Goal: Task Accomplishment & Management: Complete application form

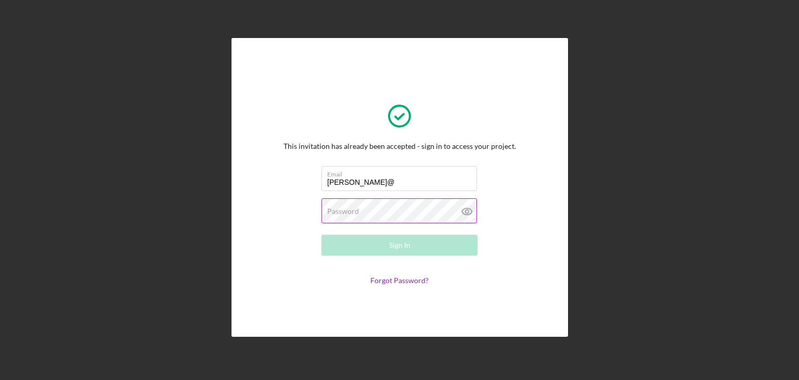
type input "[PERSON_NAME][EMAIL_ADDRESS][DOMAIN_NAME]"
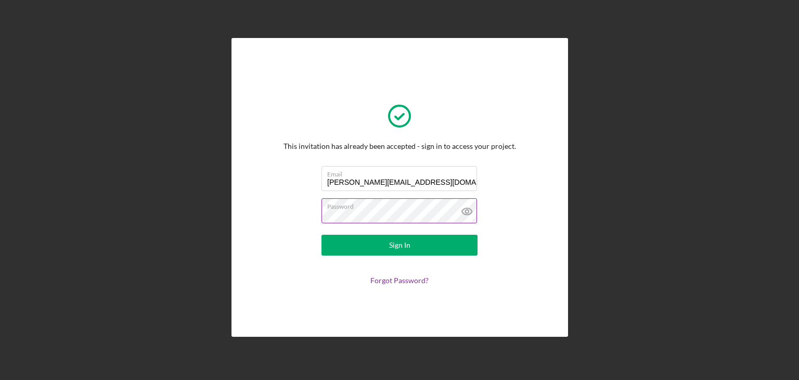
click at [322, 235] on button "Sign In" at bounding box center [400, 245] width 156 height 21
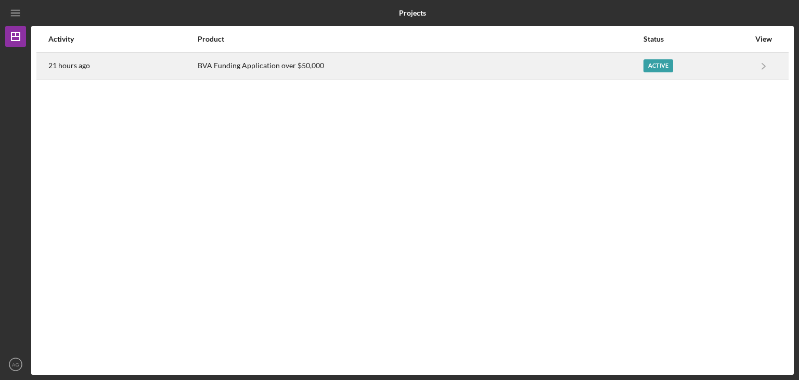
click at [664, 57] on div "Active" at bounding box center [697, 66] width 106 height 26
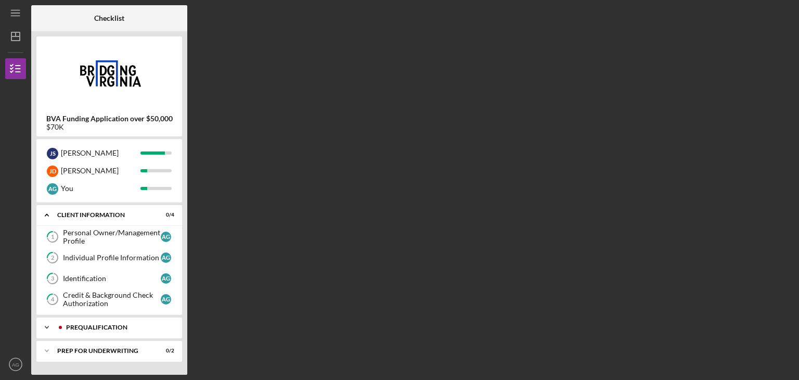
click at [111, 330] on div "Icon/Expander Prequalification 2 / 3" at bounding box center [109, 327] width 146 height 21
click at [119, 342] on link "Personal Financial Statement 5 Personal Financial Statement A G" at bounding box center [109, 349] width 135 height 21
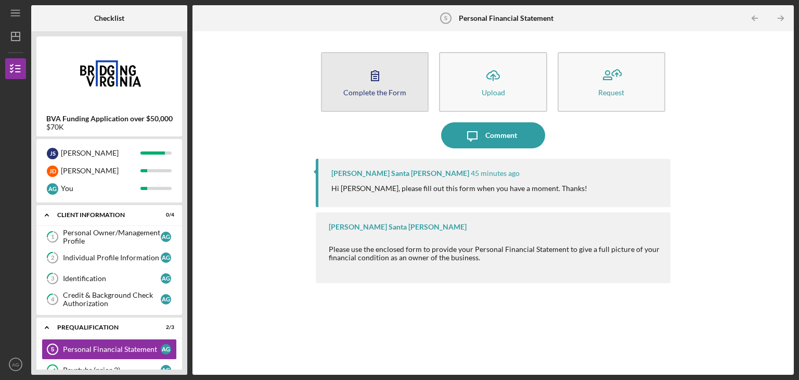
click at [379, 85] on icon "button" at bounding box center [375, 75] width 26 height 26
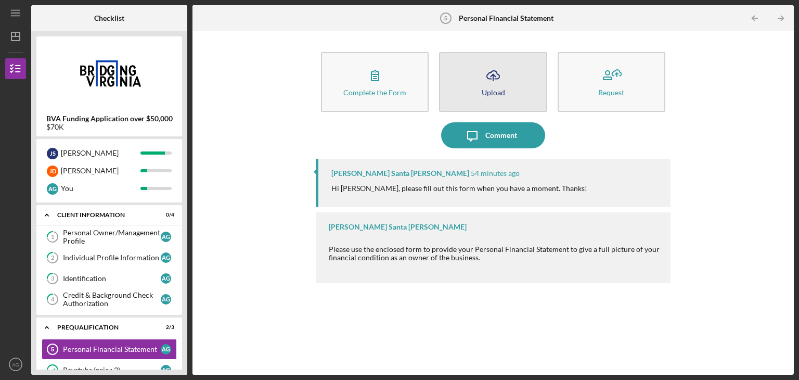
click at [505, 90] on button "Icon/Upload Upload" at bounding box center [493, 82] width 108 height 60
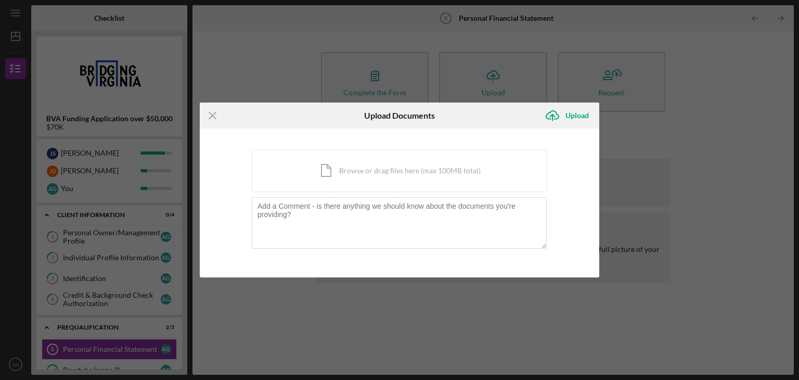
click at [677, 41] on div "Icon/Menu Close Upload Documents Icon/Upload Upload You're uploading documents …" at bounding box center [399, 190] width 799 height 380
click at [216, 120] on icon "Icon/Menu Close" at bounding box center [213, 116] width 26 height 26
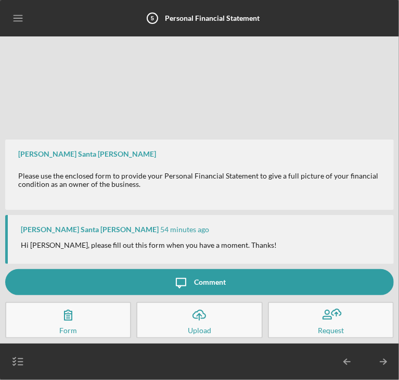
click at [192, 328] on div "Upload" at bounding box center [199, 330] width 23 height 5
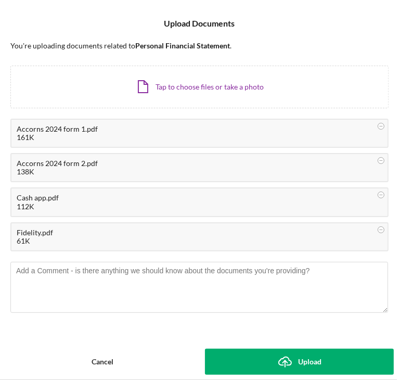
click at [266, 357] on button "Icon/Upload Upload" at bounding box center [299, 362] width 189 height 26
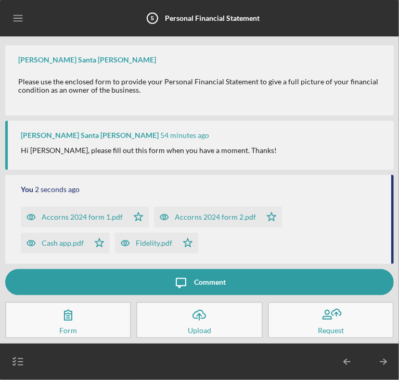
click at [258, 162] on div "[PERSON_NAME] Santa [PERSON_NAME] 54 minutes ago Hi [PERSON_NAME], please fill …" at bounding box center [199, 145] width 389 height 48
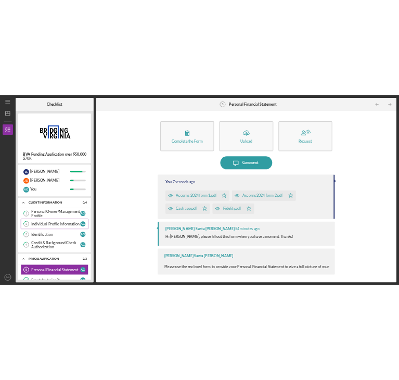
scroll to position [64, 0]
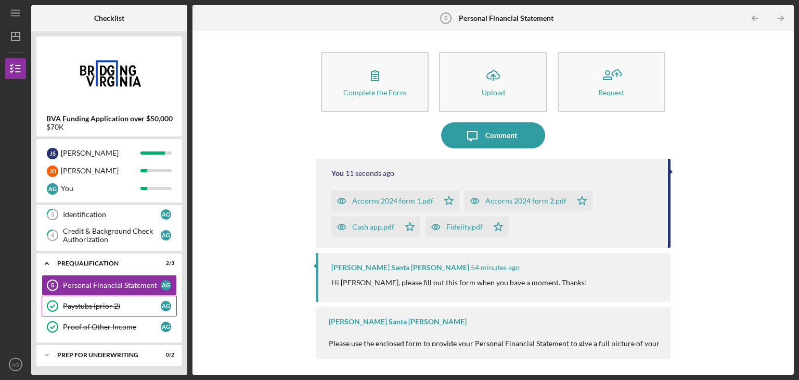
click at [111, 306] on div "Paystubs (prior 2)" at bounding box center [112, 306] width 98 height 8
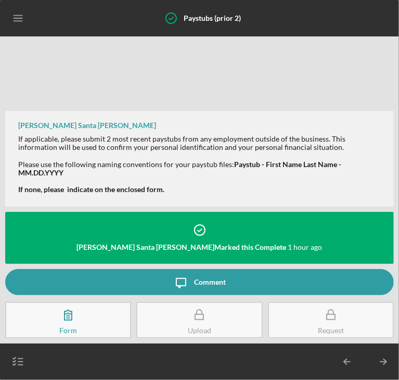
click at [97, 72] on div "[PERSON_NAME] Santa [PERSON_NAME] Marked this Complete 1 hour ago [PERSON_NAME]…" at bounding box center [199, 155] width 389 height 227
click at [15, 18] on line "button" at bounding box center [18, 18] width 8 height 0
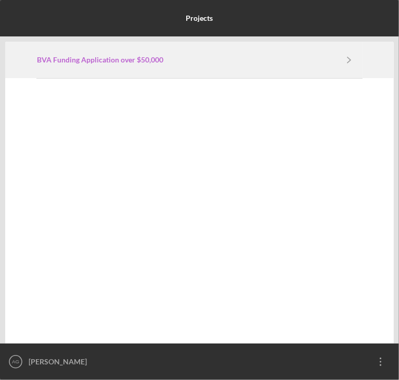
click at [109, 57] on b "BVA Funding Application over $50,000" at bounding box center [100, 60] width 126 height 8
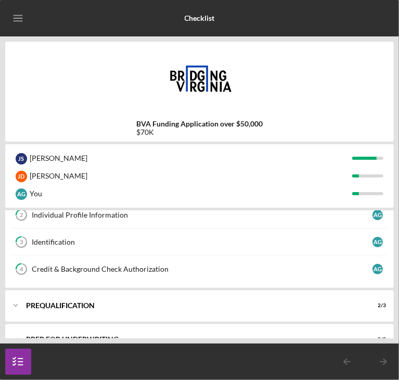
scroll to position [90, 0]
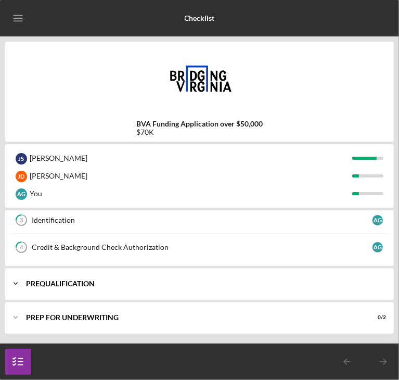
click at [62, 277] on div "Icon/Expander Prequalification 2 / 3" at bounding box center [199, 283] width 389 height 31
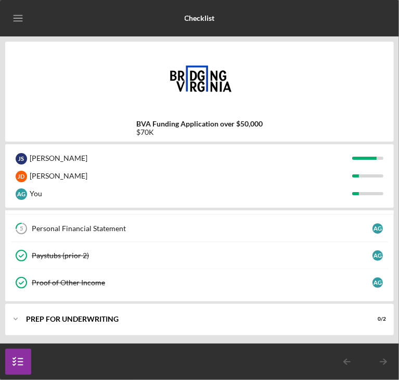
scroll to position [175, 0]
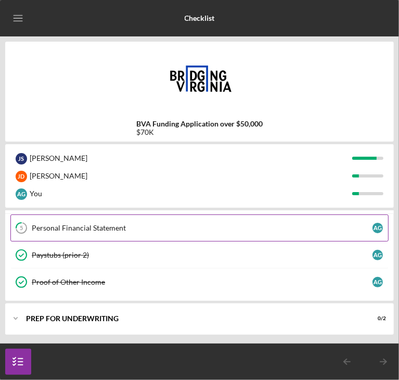
click at [83, 231] on link "5 Personal Financial Statement A G" at bounding box center [199, 227] width 378 height 27
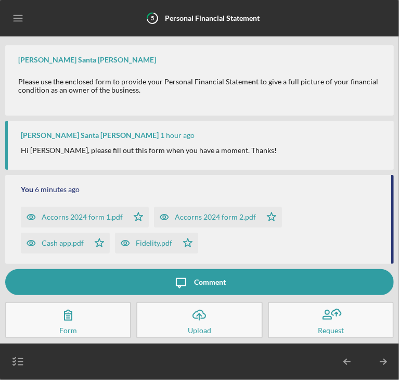
click at [210, 328] on div "Upload" at bounding box center [199, 330] width 23 height 5
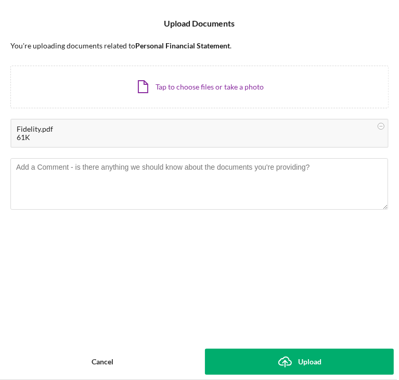
click at [295, 355] on icon "Icon/Upload" at bounding box center [285, 362] width 26 height 26
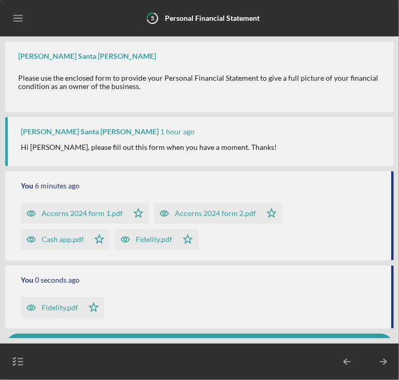
scroll to position [65, 0]
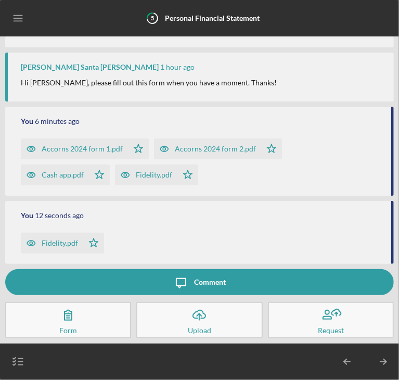
click at [210, 325] on button "Icon/Upload Upload" at bounding box center [199, 320] width 126 height 36
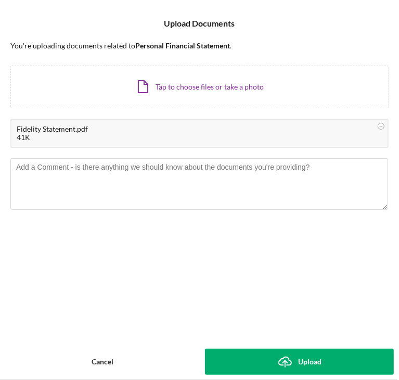
click at [291, 364] on icon "Icon/Upload" at bounding box center [285, 362] width 26 height 26
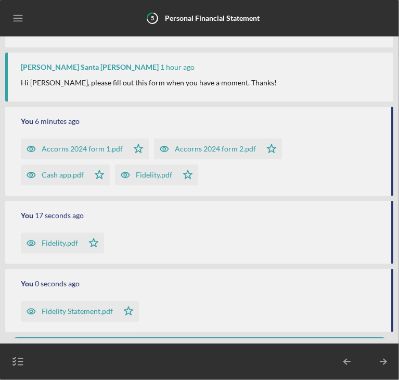
scroll to position [133, 0]
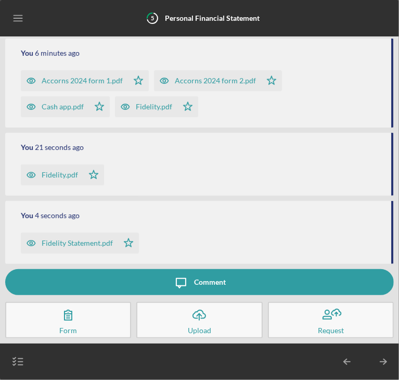
click at [54, 171] on div "Fidelity.pdf" at bounding box center [60, 175] width 36 height 8
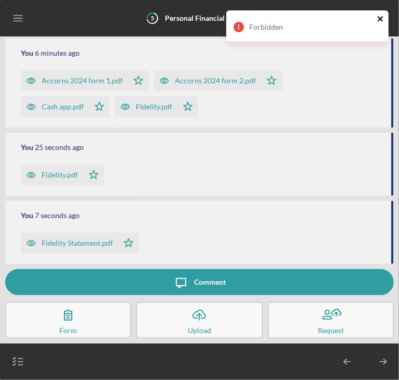
click at [377, 20] on icon "close" at bounding box center [380, 19] width 7 height 8
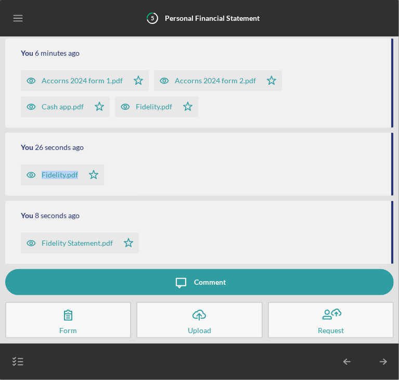
drag, startPoint x: 163, startPoint y: 155, endPoint x: 42, endPoint y: 196, distance: 128.0
click at [42, 196] on div "You 8 seconds ago Fidelity Statement.pdf Icon/Star You 26 seconds ago Fidelity.…" at bounding box center [199, 89] width 389 height 360
click at [90, 174] on polygon "button" at bounding box center [94, 174] width 9 height 8
click at [28, 173] on icon "button" at bounding box center [31, 174] width 8 height 5
click at [140, 174] on div "Fidelity.pdf Icon/Star" at bounding box center [201, 172] width 360 height 26
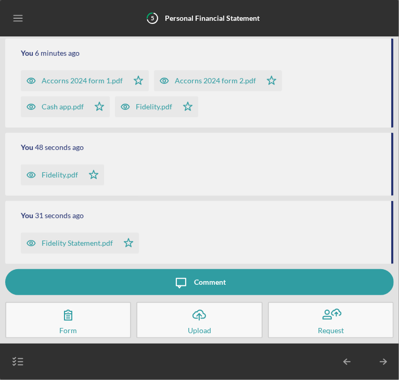
click at [25, 15] on icon "Icon/Menu" at bounding box center [18, 18] width 23 height 23
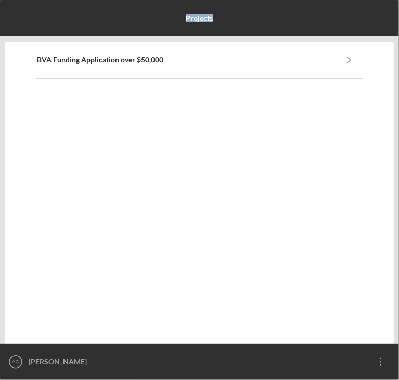
click at [25, 15] on div "Projects" at bounding box center [199, 18] width 389 height 26
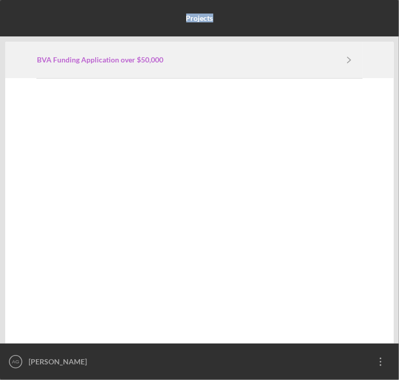
click at [92, 63] on b "BVA Funding Application over $50,000" at bounding box center [100, 60] width 126 height 8
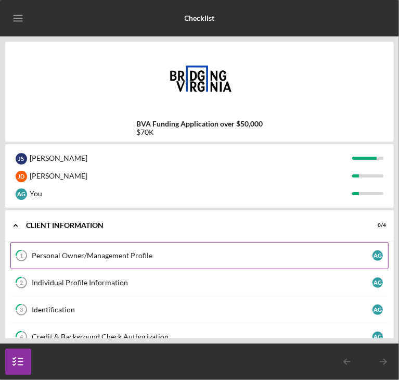
scroll to position [90, 0]
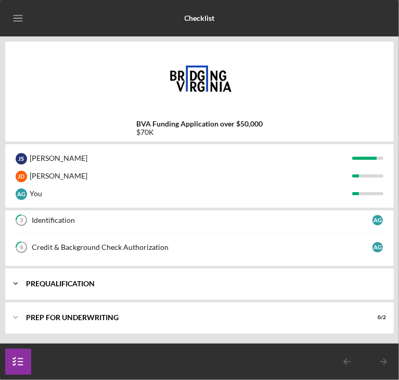
click at [48, 279] on div "Icon/Expander Prequalification 2 / 3" at bounding box center [199, 283] width 389 height 31
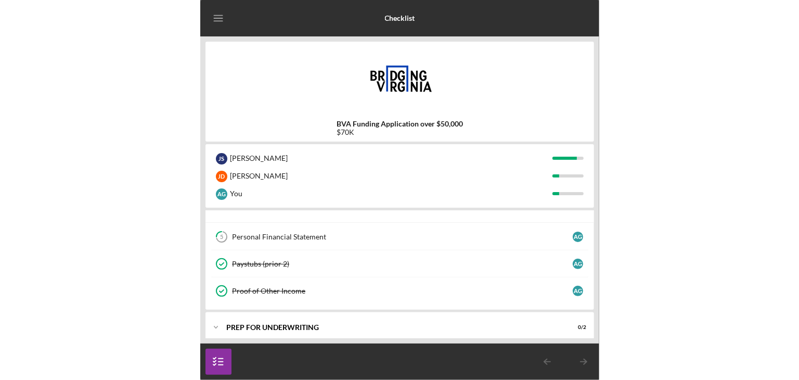
scroll to position [175, 0]
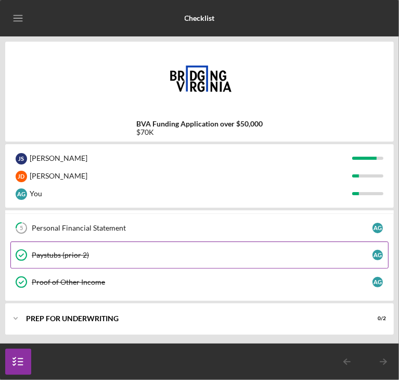
click at [115, 259] on link "Paystubs (prior 2) Paystubs (prior 2) A G" at bounding box center [199, 254] width 378 height 27
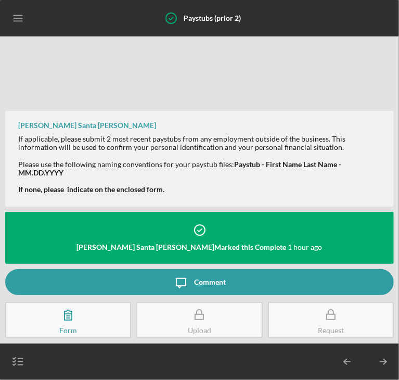
click at [201, 308] on icon "button" at bounding box center [199, 315] width 26 height 26
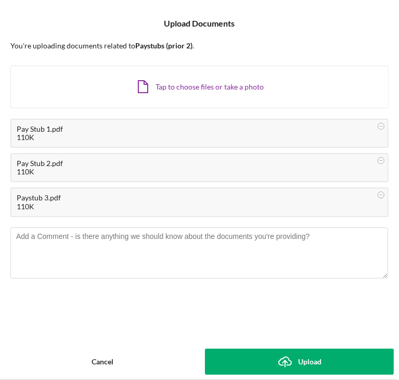
click at [294, 356] on icon "Icon/Upload" at bounding box center [285, 362] width 26 height 26
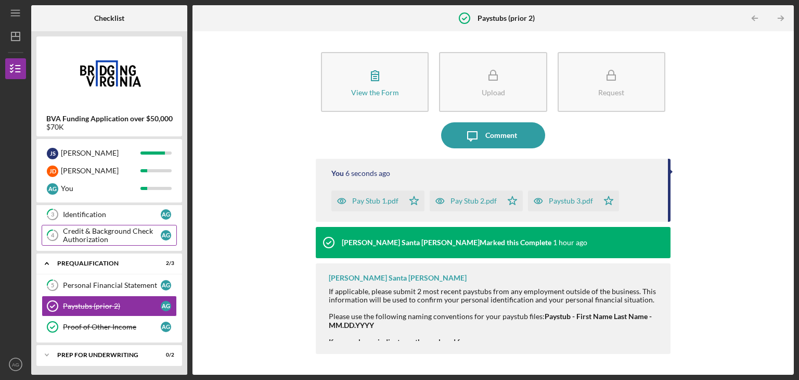
scroll to position [63, 0]
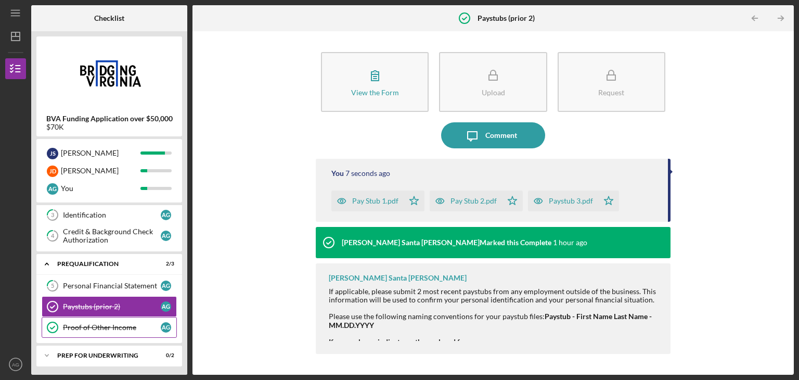
click at [92, 323] on div "Proof of Other Income" at bounding box center [112, 327] width 98 height 8
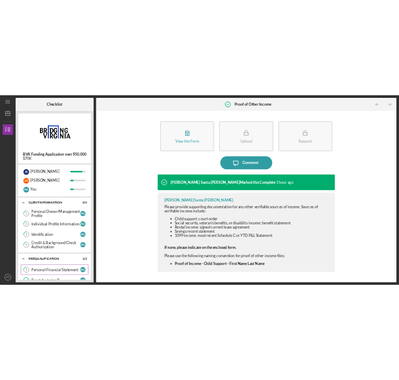
scroll to position [64, 0]
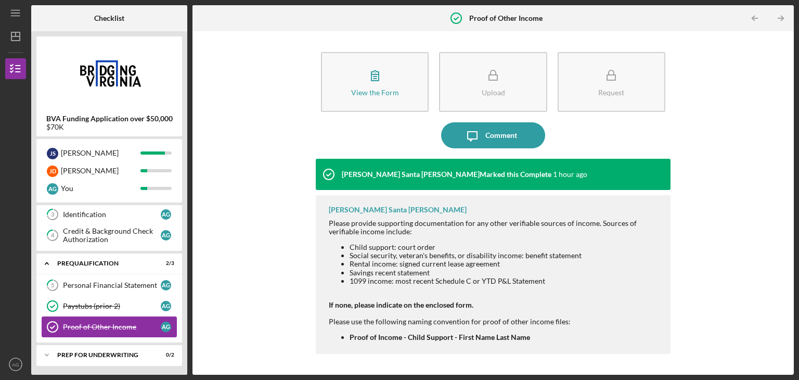
click at [113, 327] on div "Proof of Other Income" at bounding box center [112, 327] width 98 height 8
click at [569, 363] on div "View the Form Form Upload Request Icon/Message Comment [PERSON_NAME] Santa [PER…" at bounding box center [493, 202] width 355 height 333
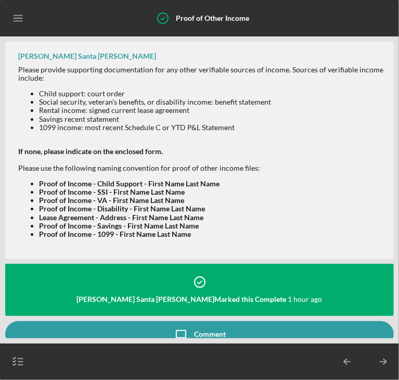
scroll to position [52, 0]
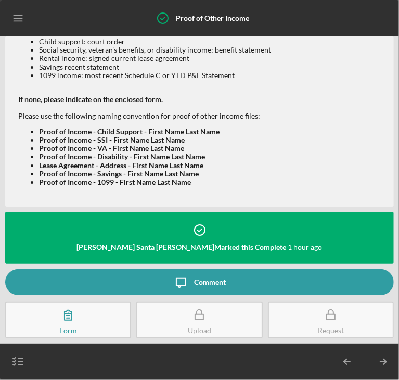
click at [173, 311] on button "Upload" at bounding box center [199, 320] width 126 height 36
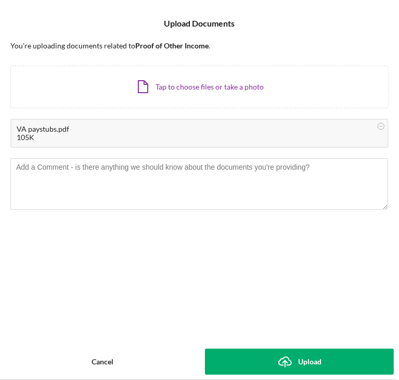
click at [314, 366] on div "Upload" at bounding box center [309, 362] width 23 height 26
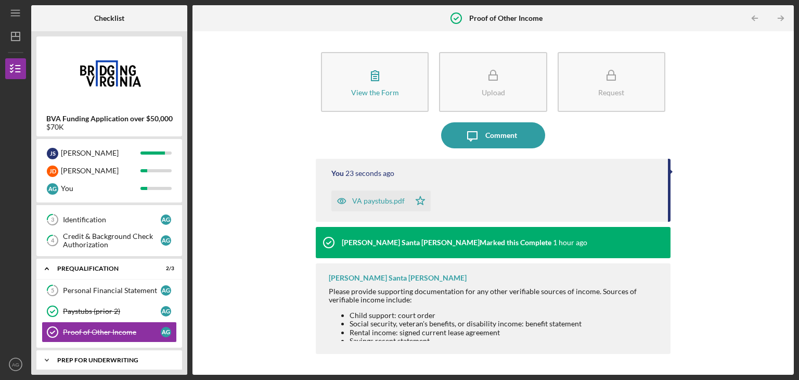
scroll to position [64, 0]
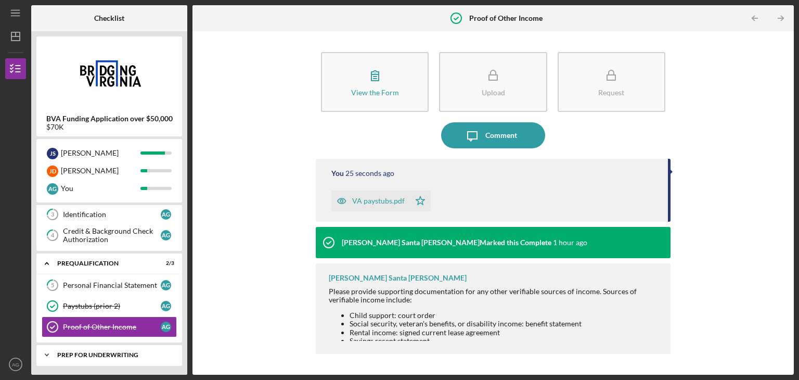
click at [88, 352] on div "Prep for Underwriting" at bounding box center [113, 355] width 112 height 6
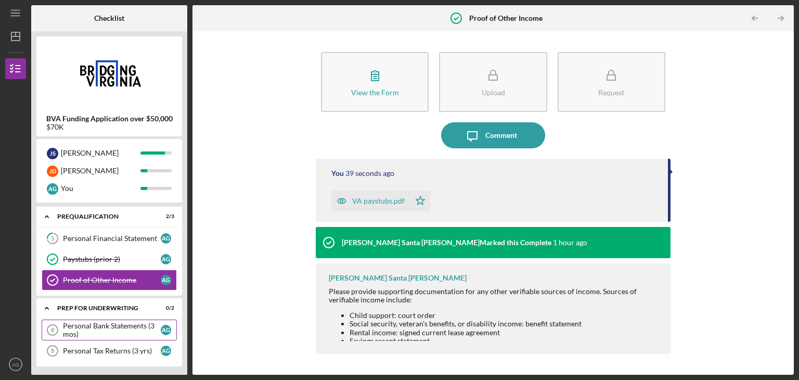
click at [121, 326] on div "Personal Bank Statements (3 mos)" at bounding box center [112, 330] width 98 height 17
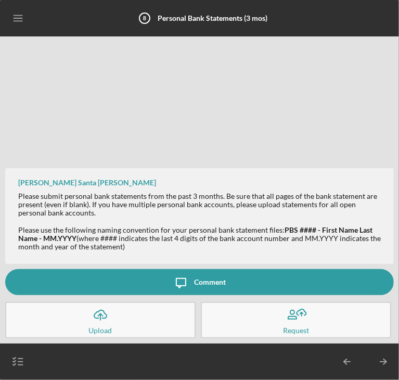
click at [144, 318] on button "Icon/Upload Upload" at bounding box center [100, 320] width 190 height 36
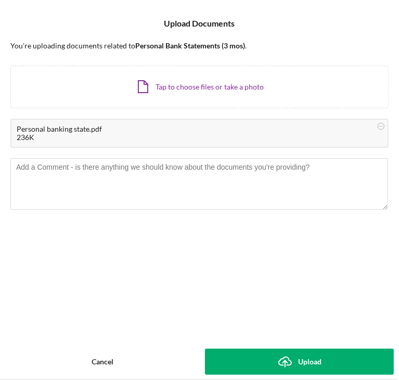
click at [300, 363] on div "Upload" at bounding box center [309, 362] width 23 height 26
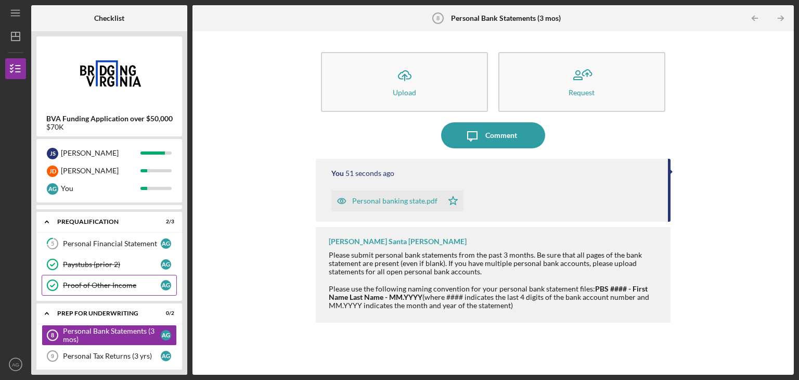
scroll to position [111, 0]
